Goal: Task Accomplishment & Management: Manage account settings

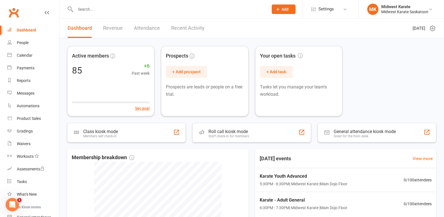
click at [42, 31] on link "Dashboard" at bounding box center [33, 30] width 52 height 13
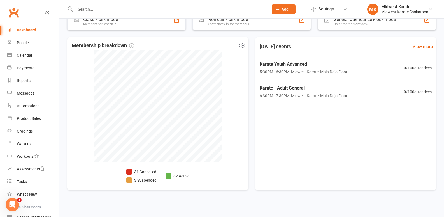
scroll to position [112, 0]
click at [227, 127] on div "Membership breakdown 31 Cancelled 3 Suspended 82 Active" at bounding box center [157, 113] width 181 height 153
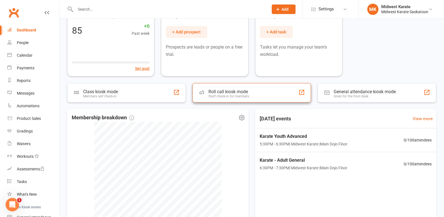
scroll to position [0, 0]
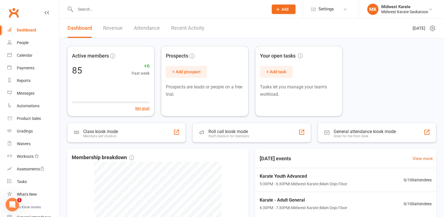
click at [253, 44] on div "Active members 85 +6 Past week Set goal Prospects + Add prospect Prospects are …" at bounding box center [251, 176] width 385 height 277
click at [394, 49] on div "Active members 85 +6 Past week Set goal Prospects + Add prospect Prospects are …" at bounding box center [251, 81] width 369 height 70
click at [364, 43] on div "Active members 85 +6 Past week Set goal Prospects + Add prospect Prospects are …" at bounding box center [251, 176] width 385 height 277
click at [22, 34] on link "Dashboard" at bounding box center [33, 30] width 52 height 13
click at [386, 81] on div "Active members 85 +6 Past week Set goal Prospects + Add prospect Prospects are …" at bounding box center [251, 81] width 369 height 70
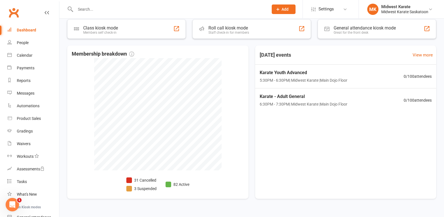
scroll to position [115, 0]
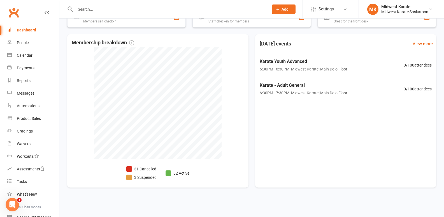
click at [24, 31] on div "Dashboard" at bounding box center [26, 30] width 19 height 4
click at [247, 92] on div "Membership breakdown 31 Cancelled 3 Suspended 82 Active" at bounding box center [157, 110] width 181 height 153
drag, startPoint x: 249, startPoint y: 90, endPoint x: 249, endPoint y: 95, distance: 4.2
click at [249, 93] on div "Membership breakdown 31 Cancelled 3 Suspended 82 Active [DATE] events View more…" at bounding box center [251, 110] width 369 height 153
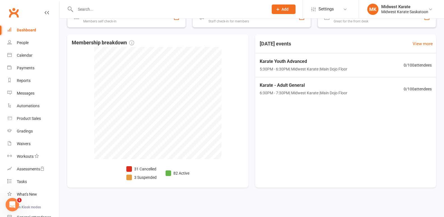
drag, startPoint x: 249, startPoint y: 95, endPoint x: 272, endPoint y: 159, distance: 67.9
click at [257, 116] on div "Membership breakdown 31 Cancelled 3 Suspended 82 Active [DATE] events View more…" at bounding box center [251, 110] width 369 height 153
click at [110, 11] on input "text" at bounding box center [169, 9] width 191 height 8
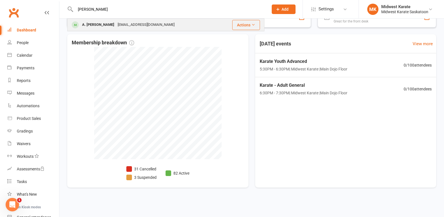
type input "[PERSON_NAME]"
click at [116, 22] on div "[EMAIL_ADDRESS][DOMAIN_NAME]" at bounding box center [146, 25] width 60 height 8
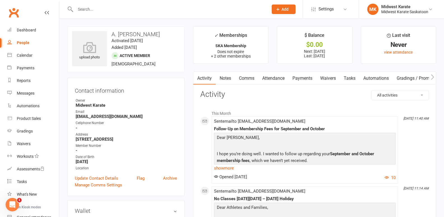
click at [271, 82] on link "Attendance" at bounding box center [273, 78] width 30 height 13
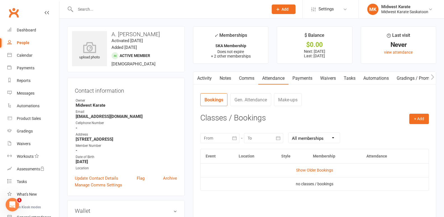
click at [253, 81] on link "Comms" at bounding box center [246, 78] width 23 height 13
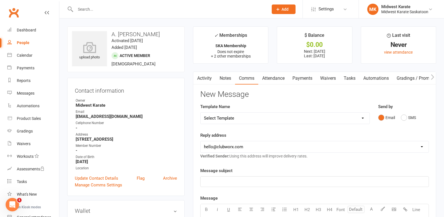
click at [266, 77] on link "Attendance" at bounding box center [273, 78] width 30 height 13
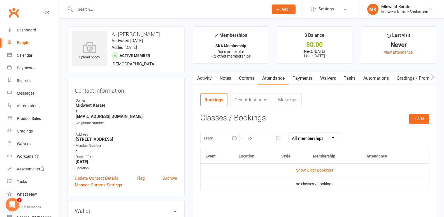
click at [303, 83] on link "Payments" at bounding box center [303, 78] width 28 height 13
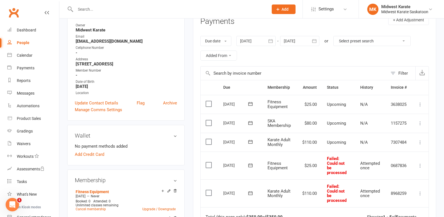
scroll to position [56, 0]
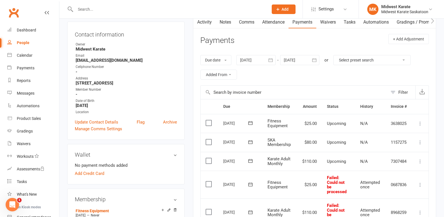
click at [272, 62] on icon "button" at bounding box center [271, 60] width 6 height 6
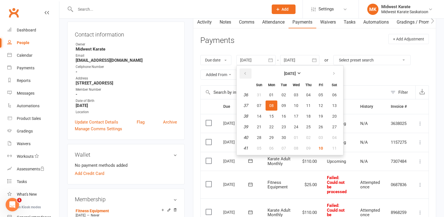
click at [249, 73] on button "button" at bounding box center [246, 73] width 12 height 10
click at [280, 92] on button "01" at bounding box center [284, 95] width 12 height 10
type input "[DATE]"
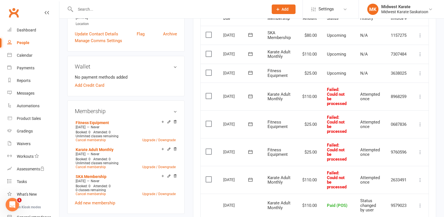
scroll to position [112, 0]
